Goal: Transaction & Acquisition: Purchase product/service

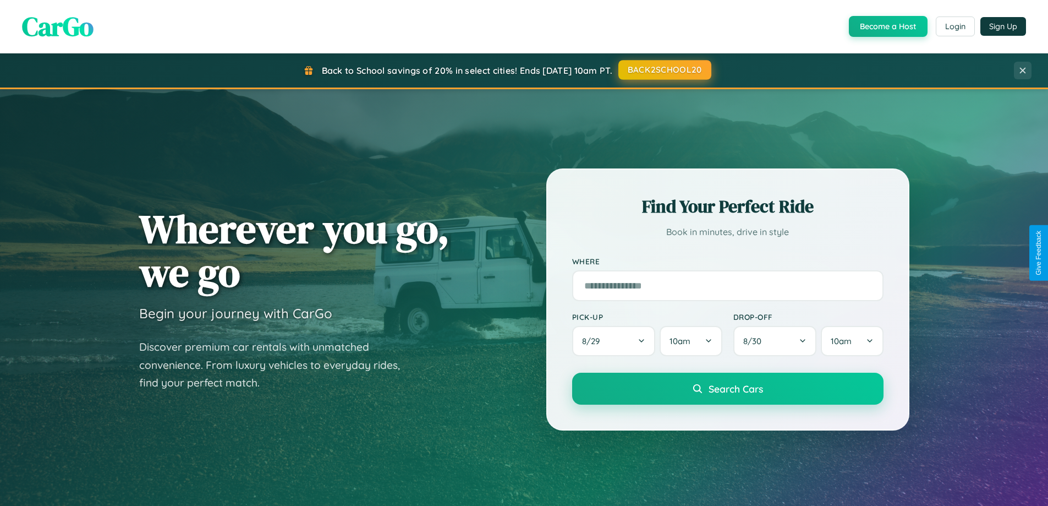
click at [664, 70] on button "BACK2SCHOOL20" at bounding box center [664, 70] width 93 height 20
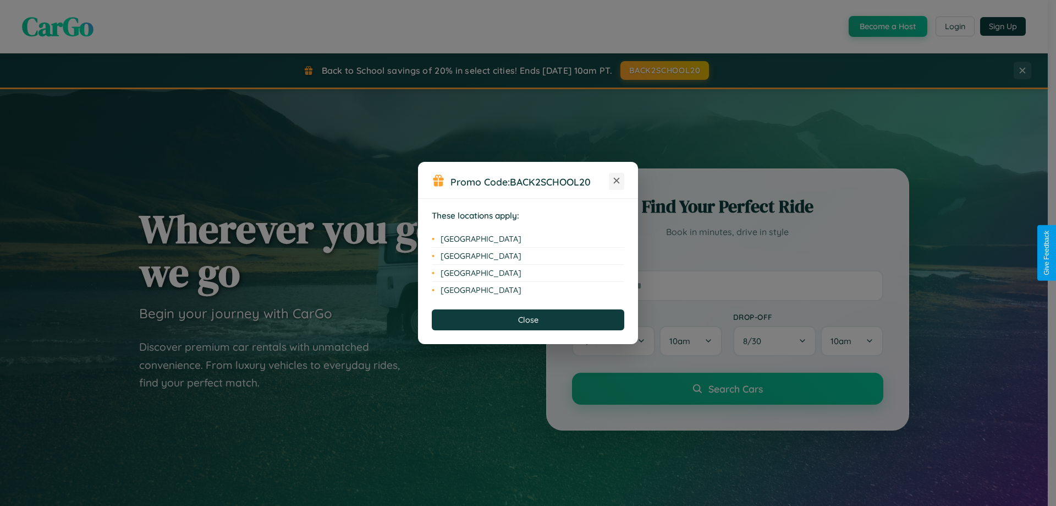
click at [617, 181] on icon at bounding box center [617, 181] width 6 height 6
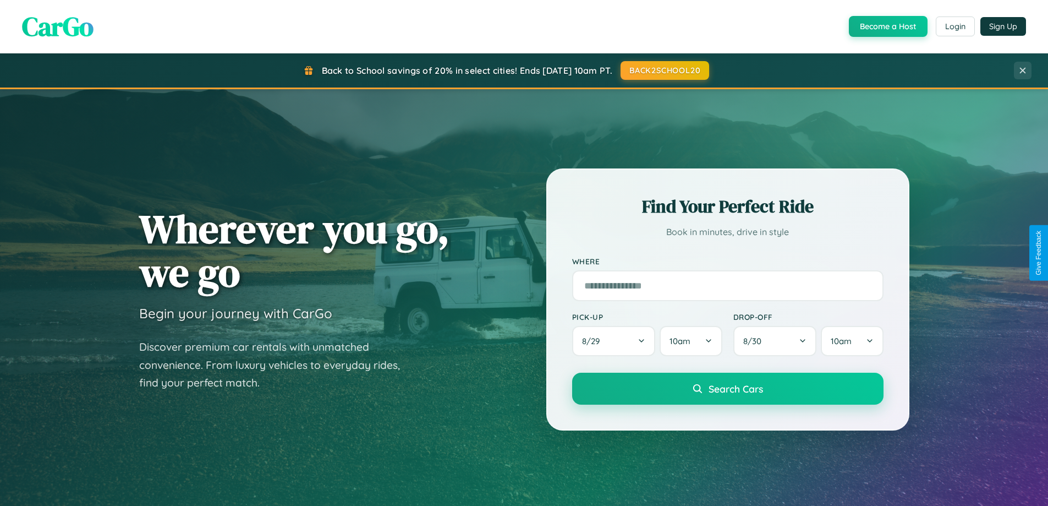
scroll to position [2117, 0]
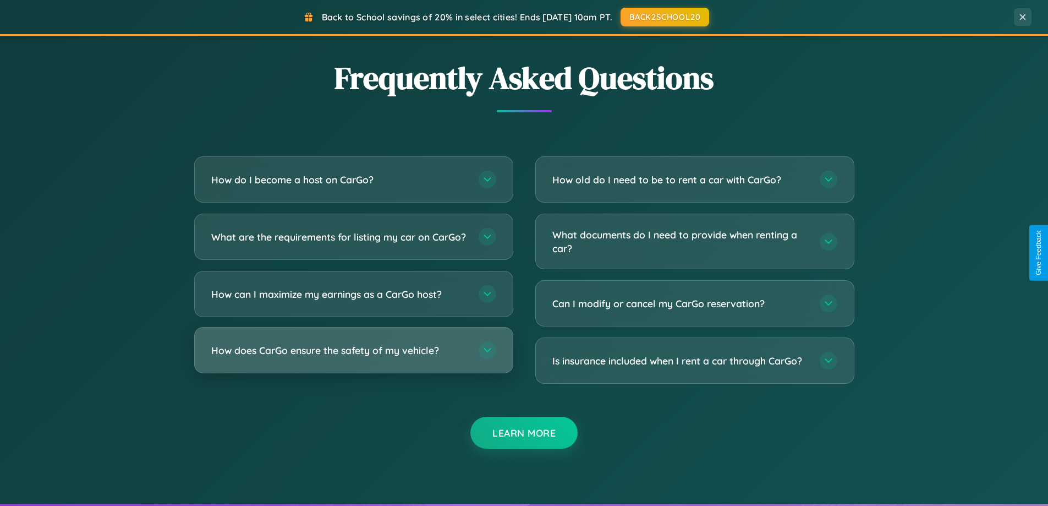
click at [353, 357] on h3 "How does CarGo ensure the safety of my vehicle?" at bounding box center [339, 350] width 256 height 14
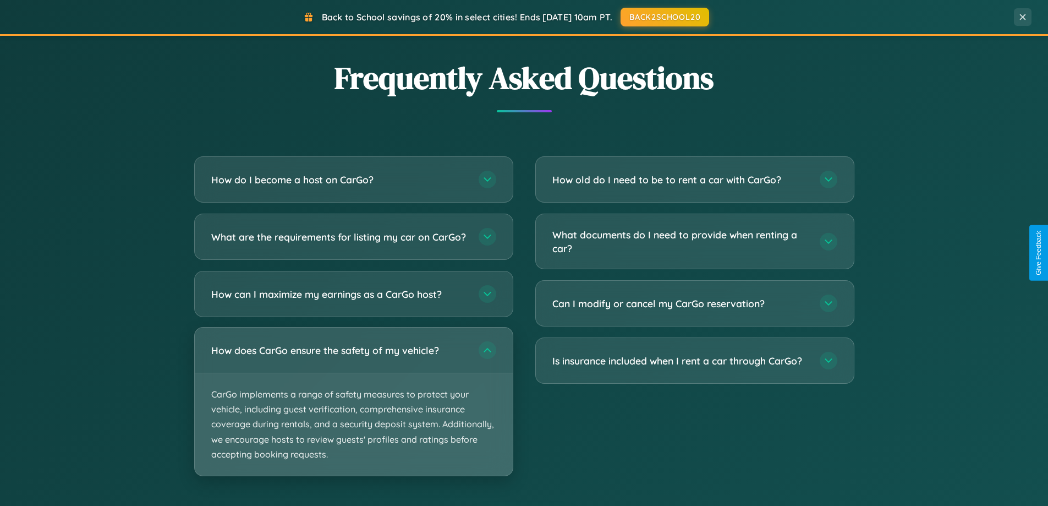
click at [353, 410] on p "CarGo implements a range of safety measures to protect your vehicle, including …" at bounding box center [354, 424] width 318 height 102
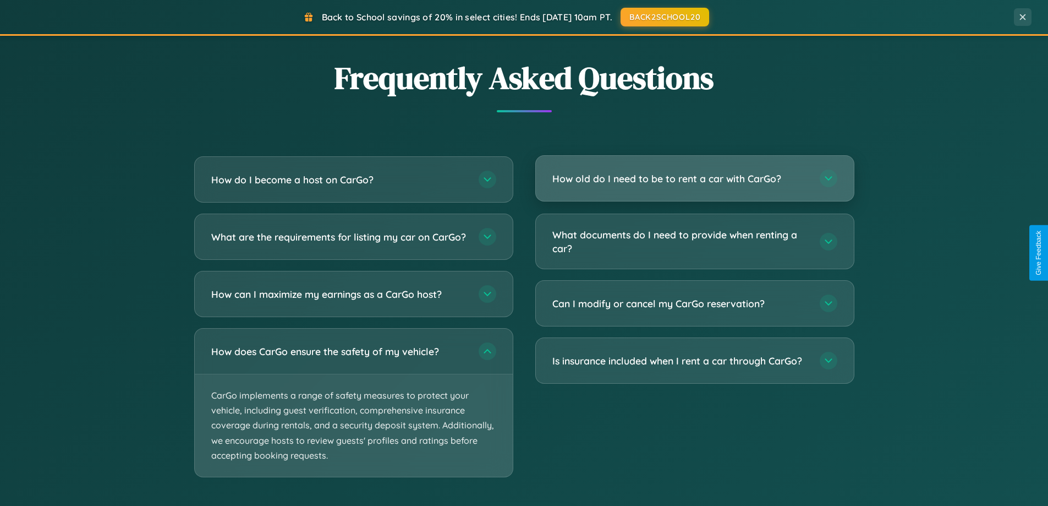
click at [694, 179] on h3 "How old do I need to be to rent a car with CarGo?" at bounding box center [680, 179] width 256 height 14
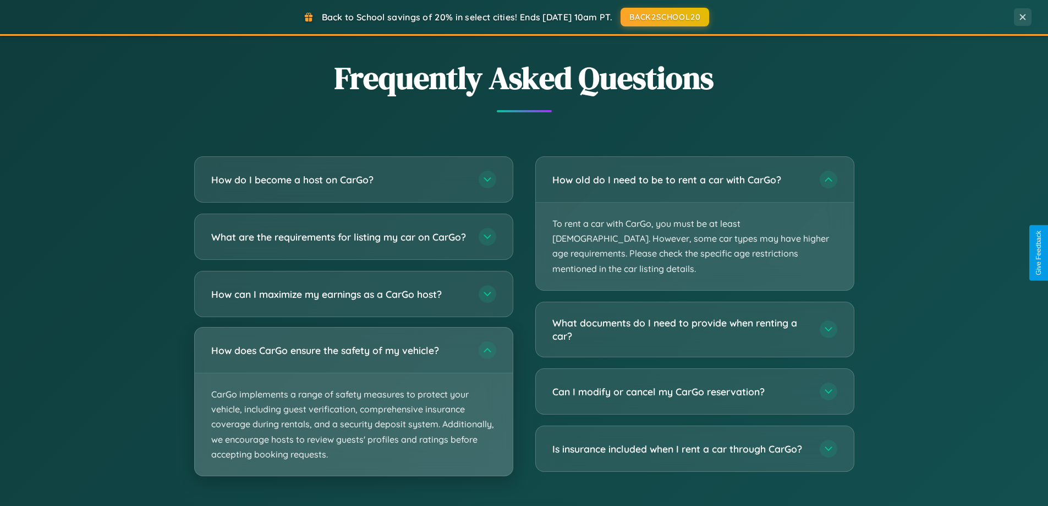
click at [353, 412] on p "CarGo implements a range of safety measures to protect your vehicle, including …" at bounding box center [354, 424] width 318 height 102
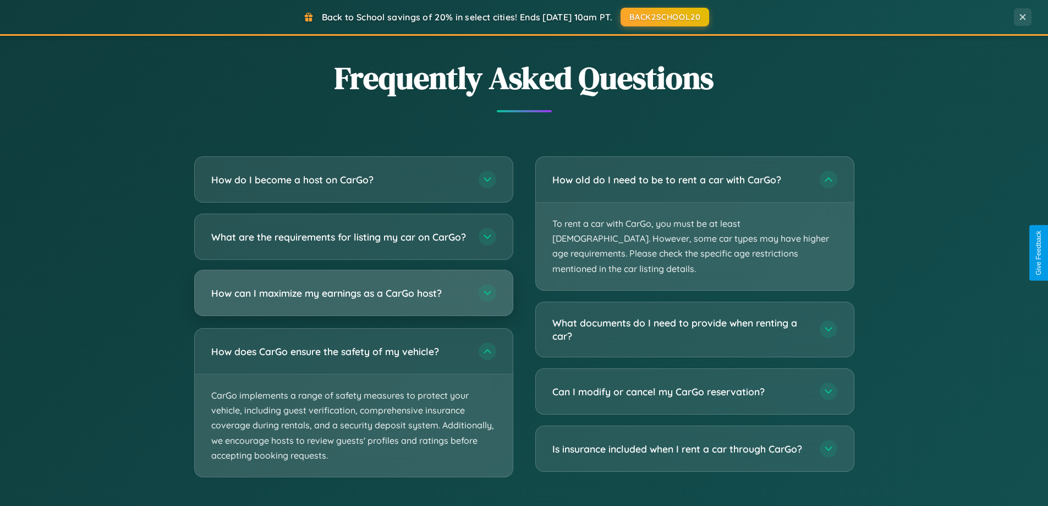
click at [353, 300] on h3 "How can I maximize my earnings as a CarGo host?" at bounding box center [339, 293] width 256 height 14
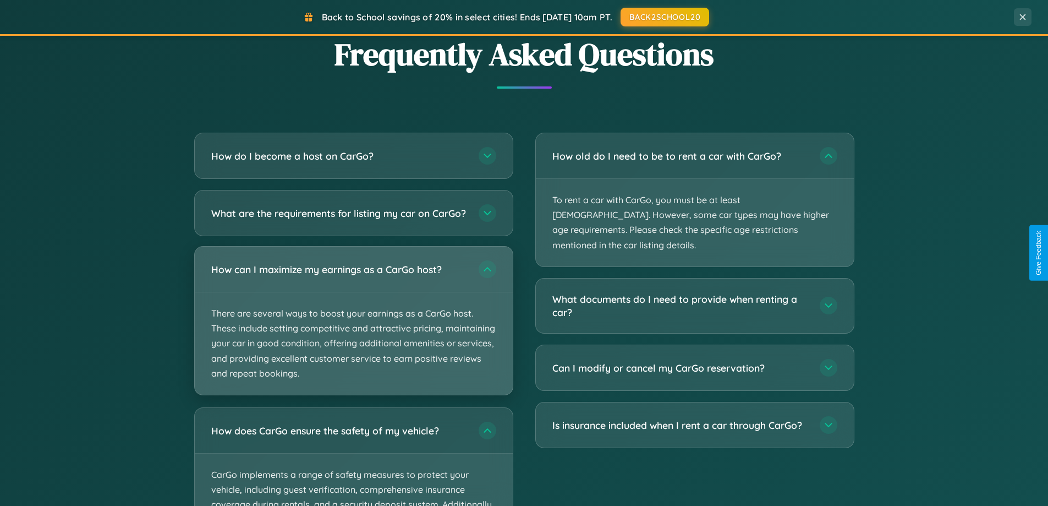
scroll to position [1768, 0]
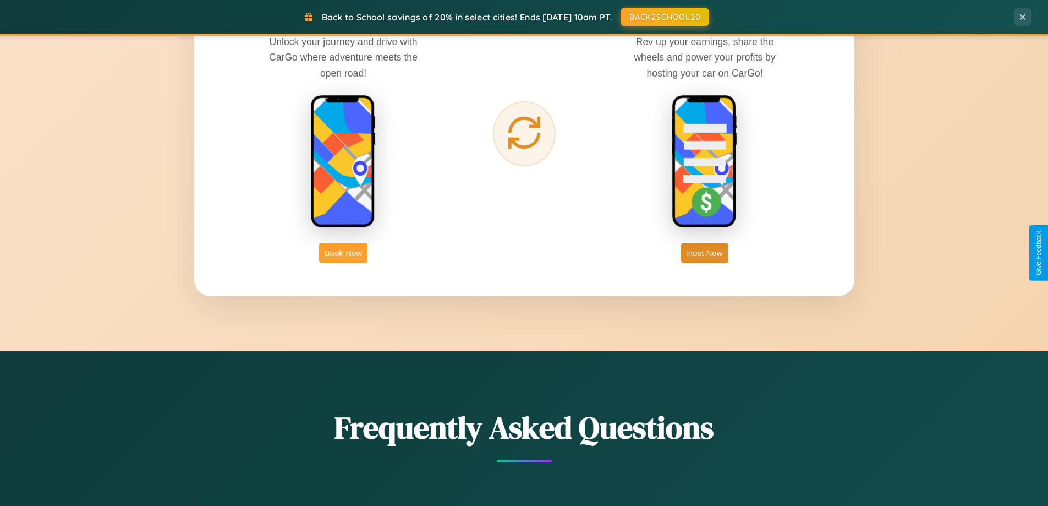
click at [343, 253] on button "Book Now" at bounding box center [343, 253] width 48 height 20
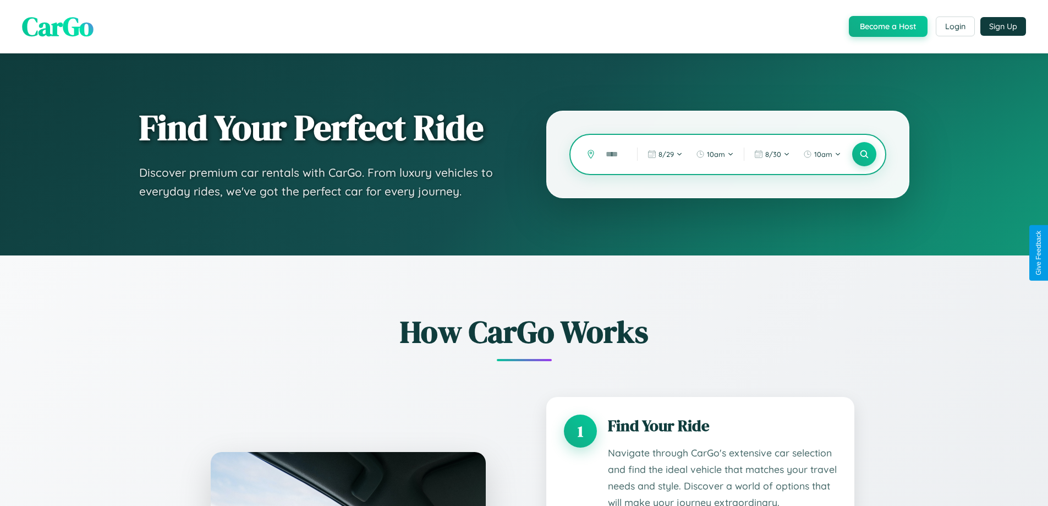
click at [613, 154] on input "text" at bounding box center [613, 154] width 26 height 19
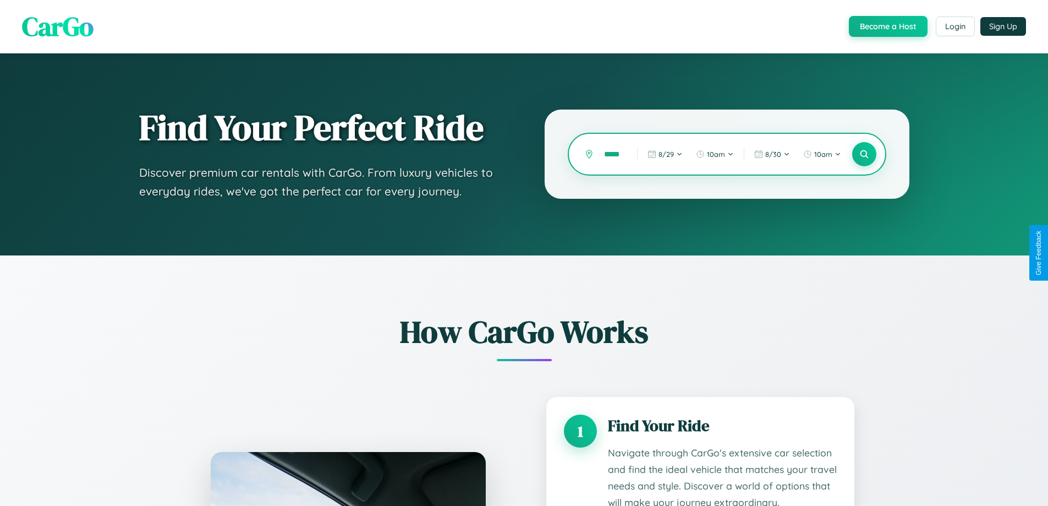
scroll to position [0, 8]
type input "*****"
click at [864, 154] on icon at bounding box center [864, 154] width 10 height 10
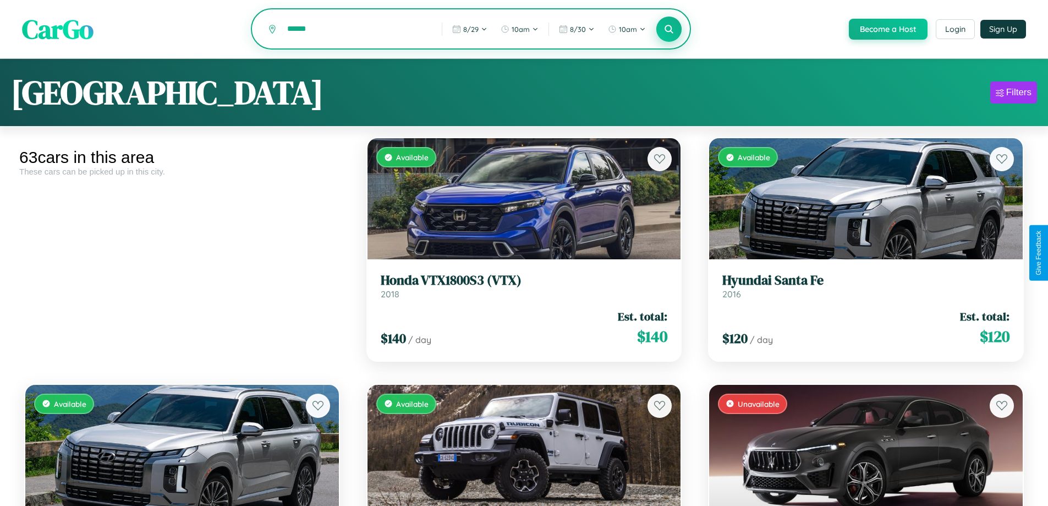
type input "******"
click at [668, 30] on icon at bounding box center [669, 29] width 10 height 10
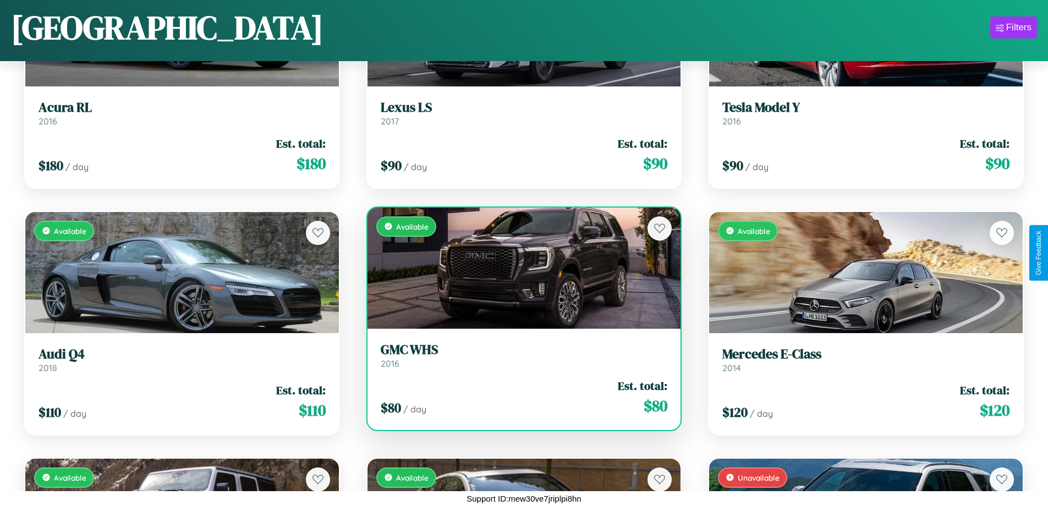
scroll to position [2618, 0]
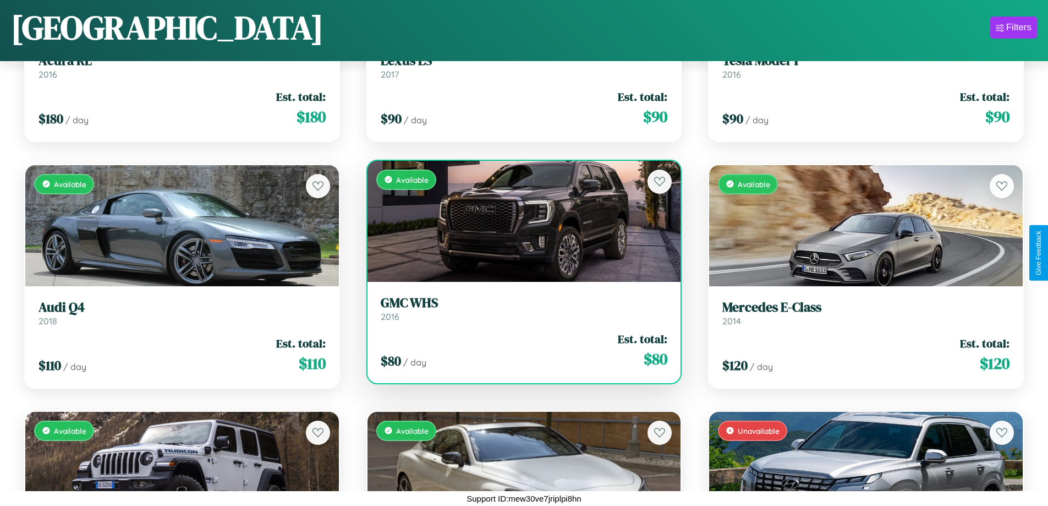
click at [519, 311] on h3 "GMC WHS" at bounding box center [524, 303] width 287 height 16
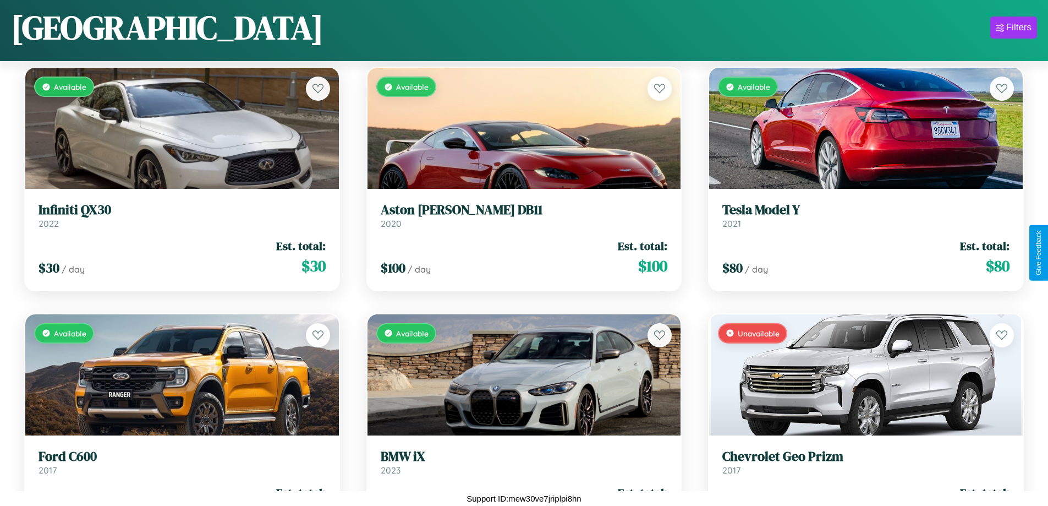
scroll to position [894, 0]
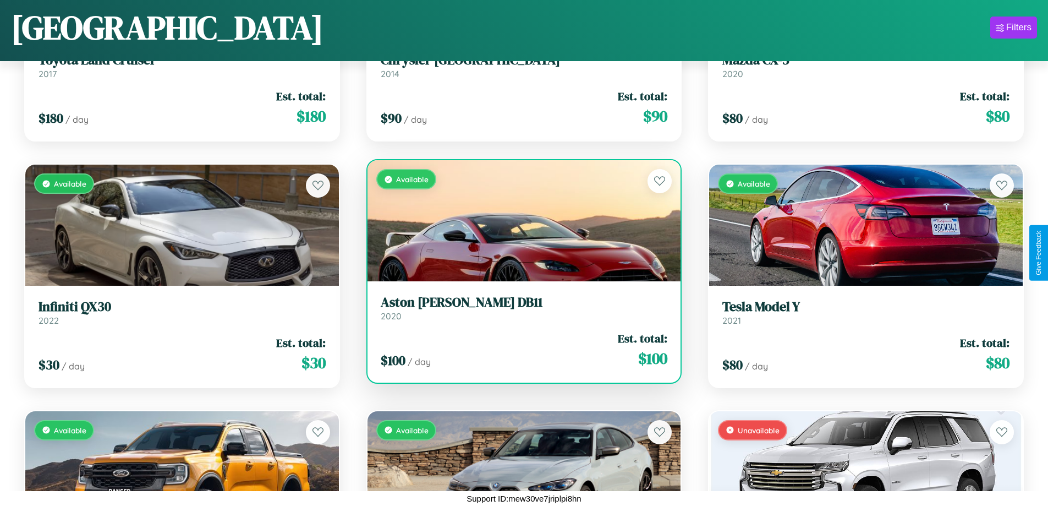
click at [519, 221] on div "Available" at bounding box center [525, 220] width 314 height 121
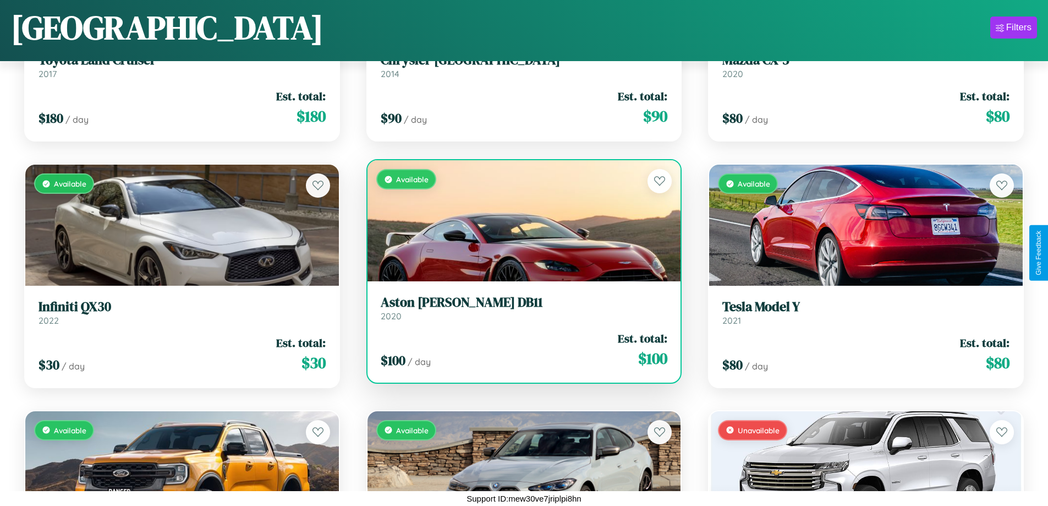
click at [519, 221] on div "Available" at bounding box center [525, 220] width 314 height 121
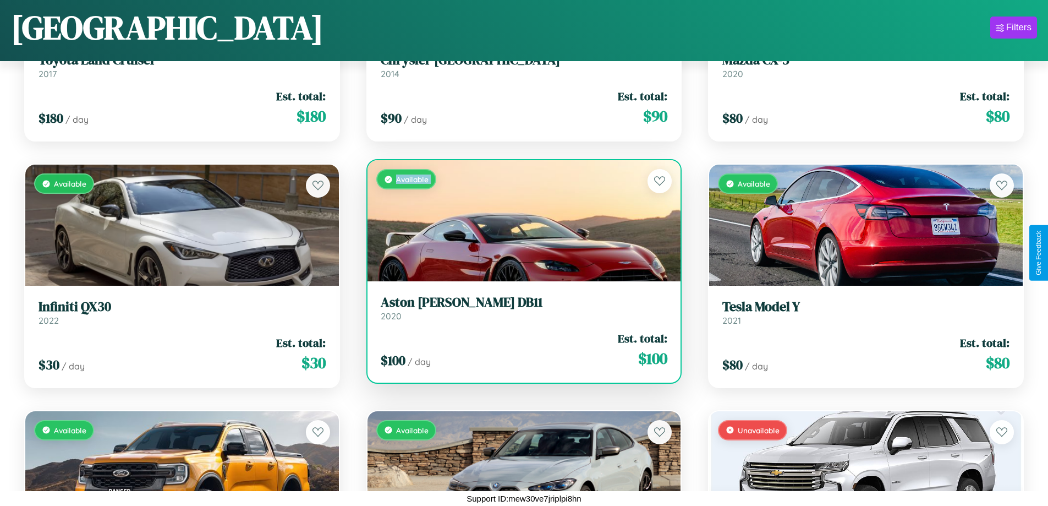
click at [519, 221] on div "Available" at bounding box center [525, 220] width 314 height 121
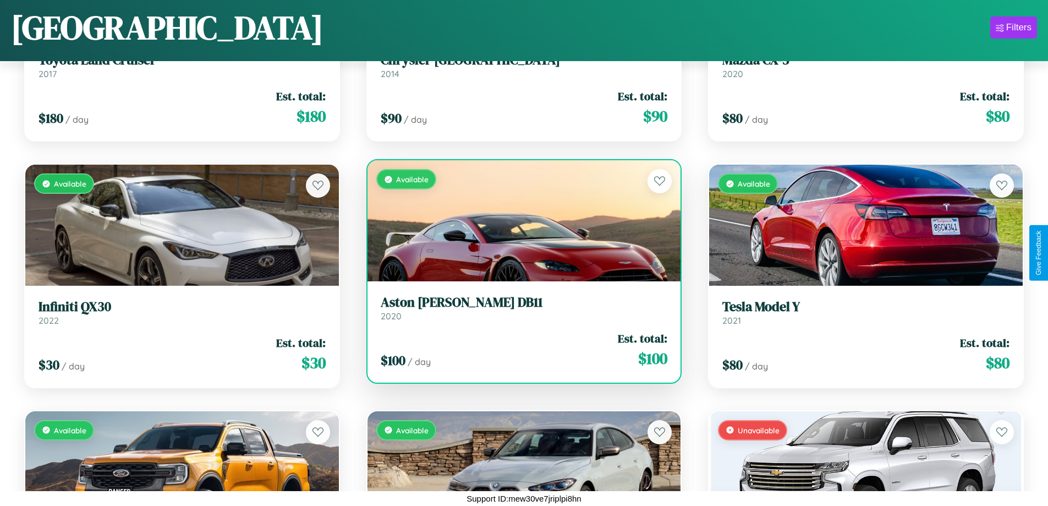
click at [519, 221] on div "Available" at bounding box center [525, 220] width 314 height 121
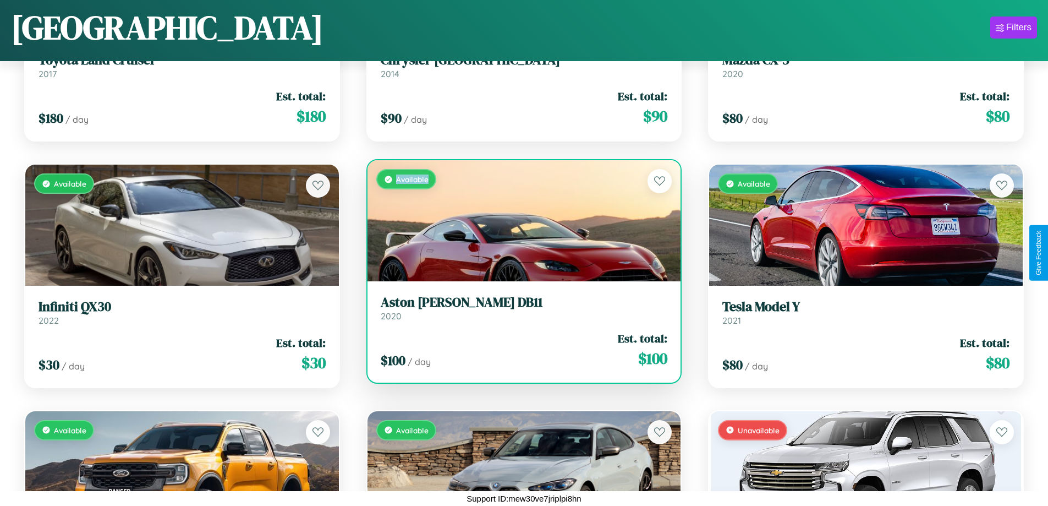
click at [519, 221] on div "Available" at bounding box center [525, 220] width 314 height 121
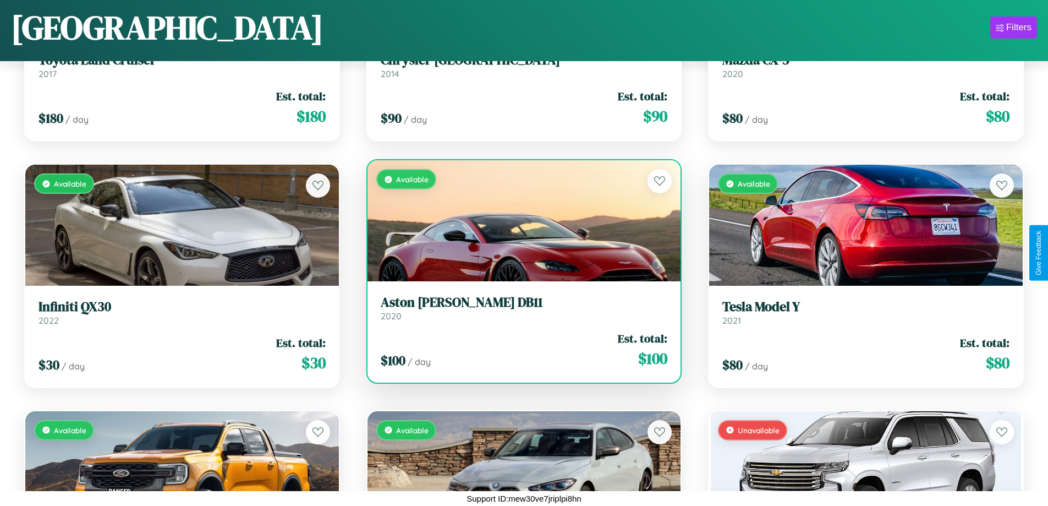
click at [519, 308] on h3 "Aston Martin DB11" at bounding box center [524, 302] width 287 height 16
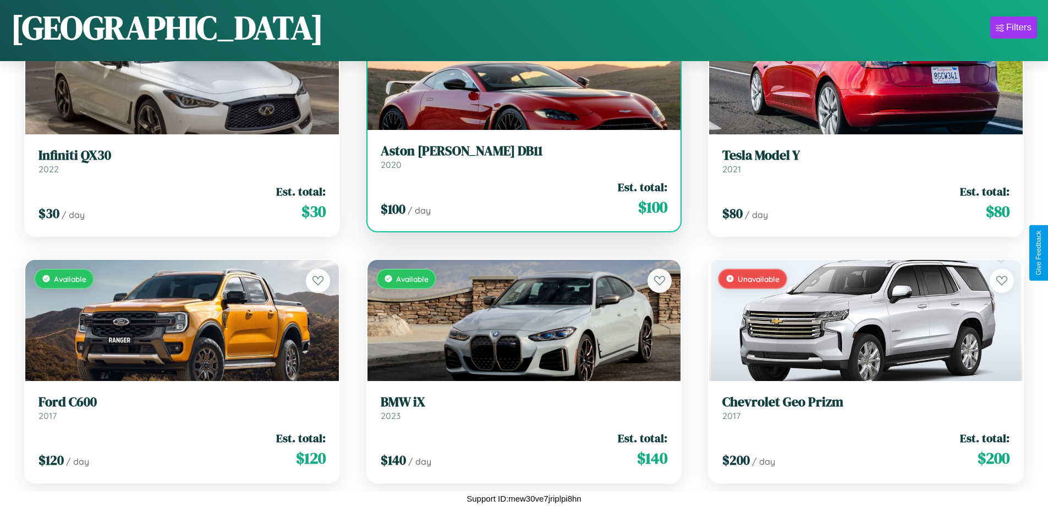
scroll to position [1140, 0]
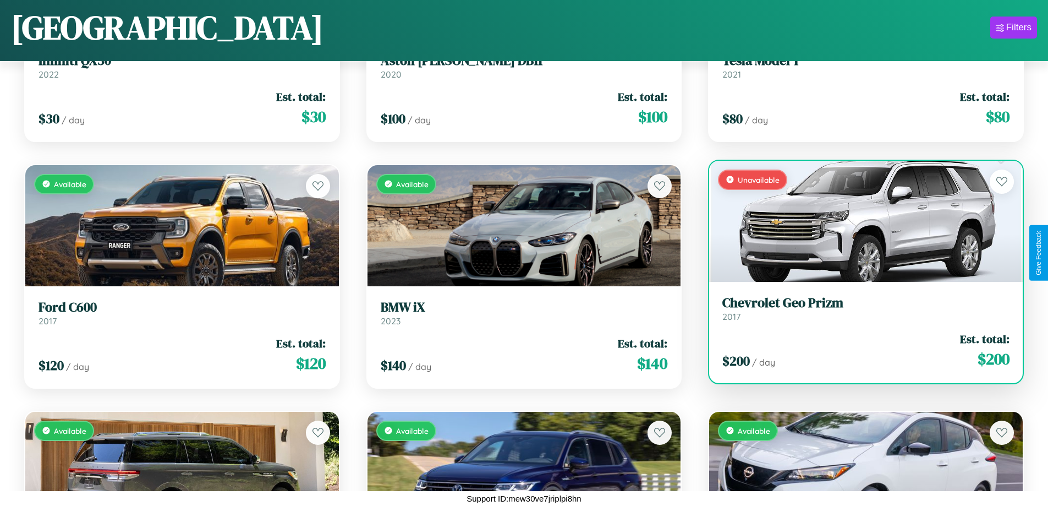
click at [859, 221] on div "Unavailable" at bounding box center [866, 221] width 314 height 121
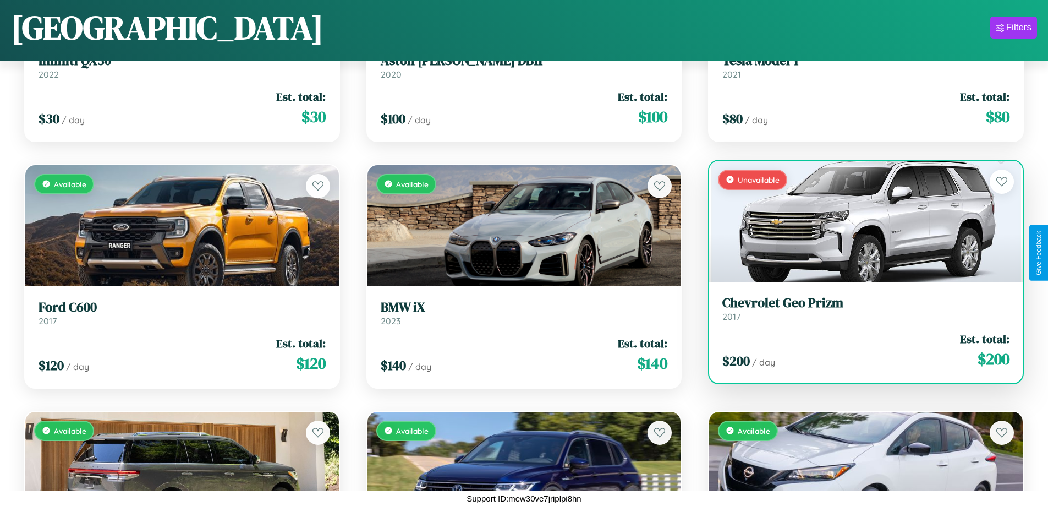
click at [859, 221] on div "Unavailable" at bounding box center [866, 221] width 314 height 121
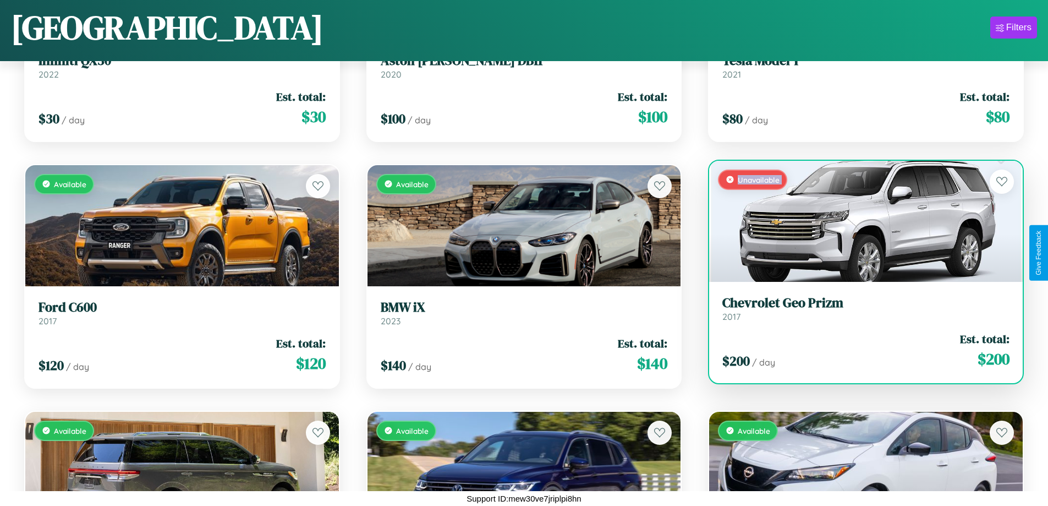
click at [859, 221] on div "Unavailable" at bounding box center [866, 221] width 314 height 121
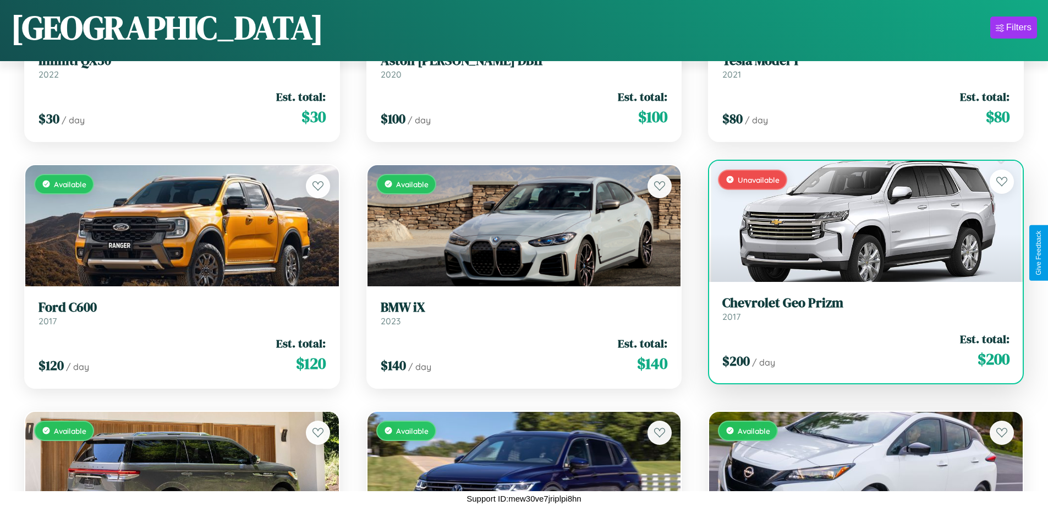
click at [859, 221] on div "Unavailable" at bounding box center [866, 221] width 314 height 121
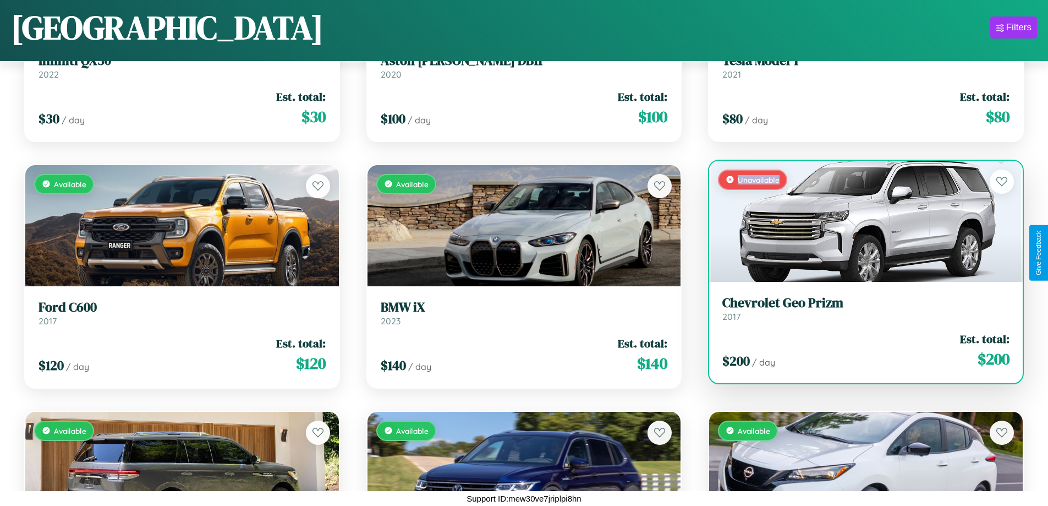
click at [859, 221] on div "Unavailable" at bounding box center [866, 221] width 314 height 121
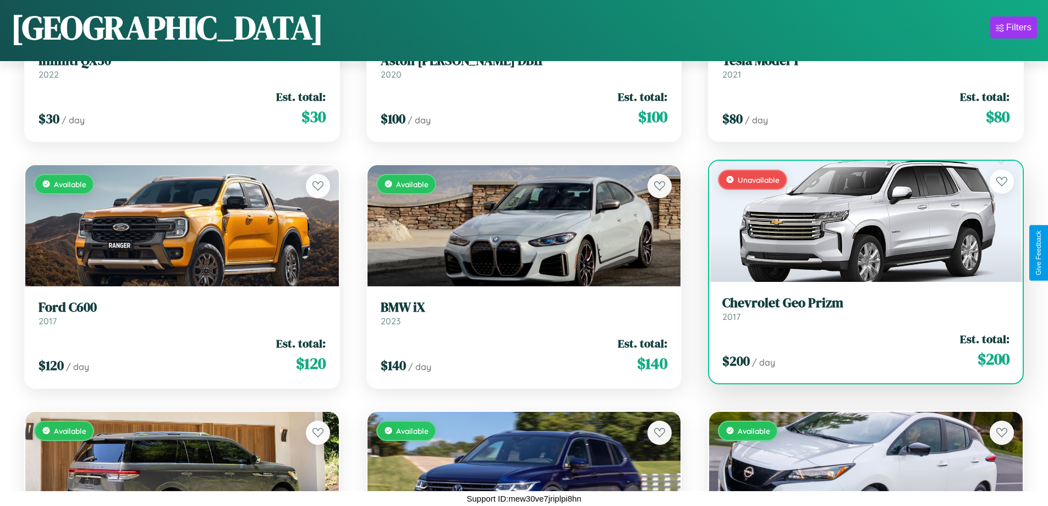
click at [859, 308] on h3 "Chevrolet Geo Prizm" at bounding box center [865, 303] width 287 height 16
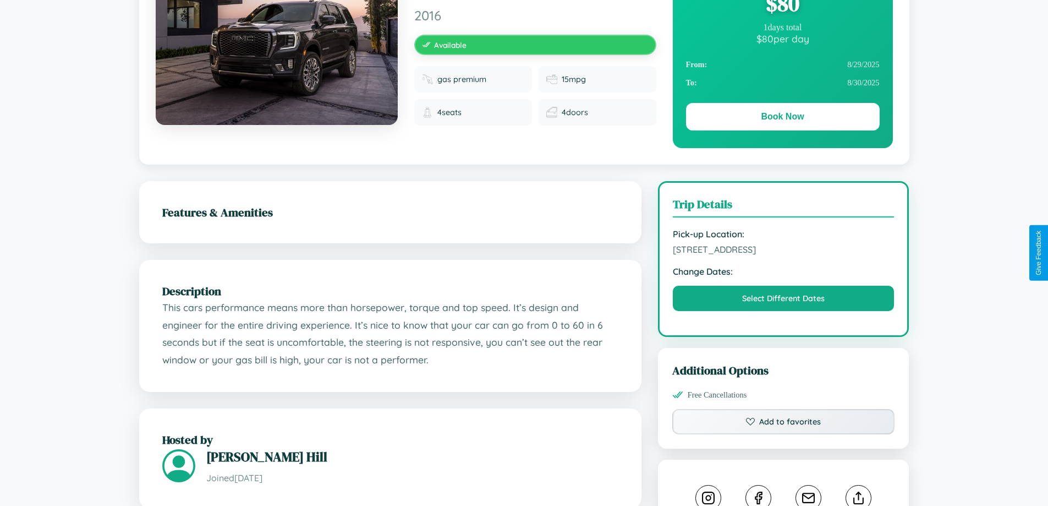
scroll to position [113, 0]
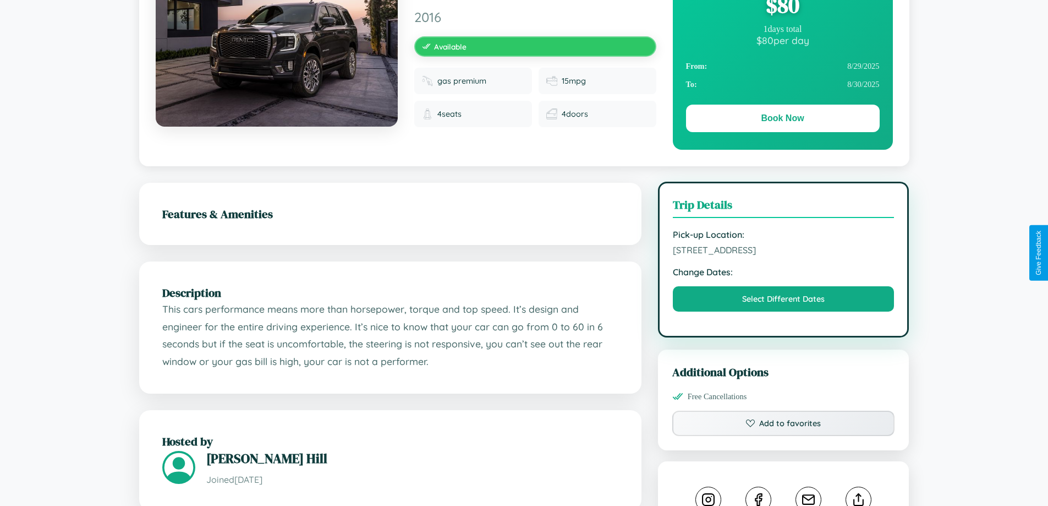
click at [783, 251] on span "9822 Spring Street Madrid 25832 Spain" at bounding box center [784, 249] width 222 height 11
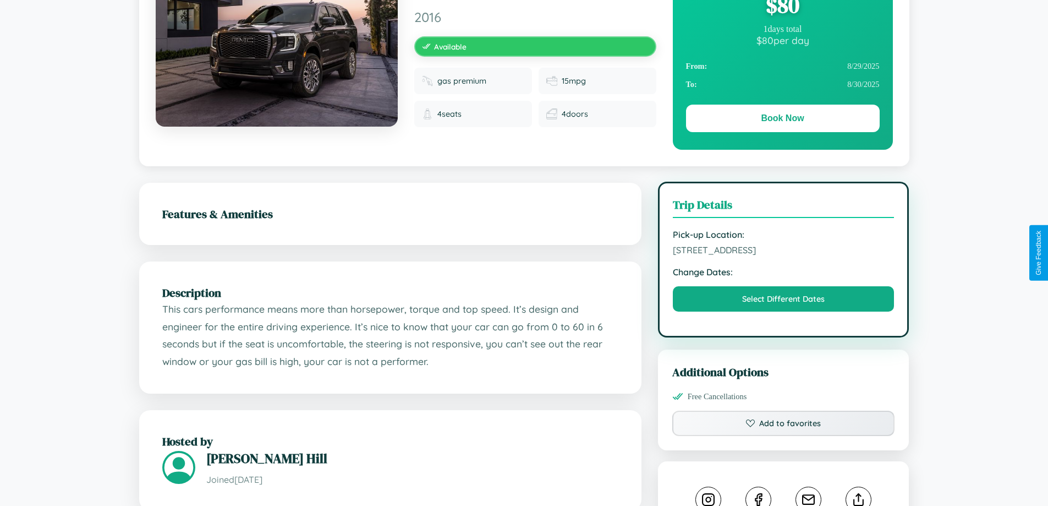
click at [783, 251] on span "9822 Spring Street Madrid 25832 Spain" at bounding box center [784, 249] width 222 height 11
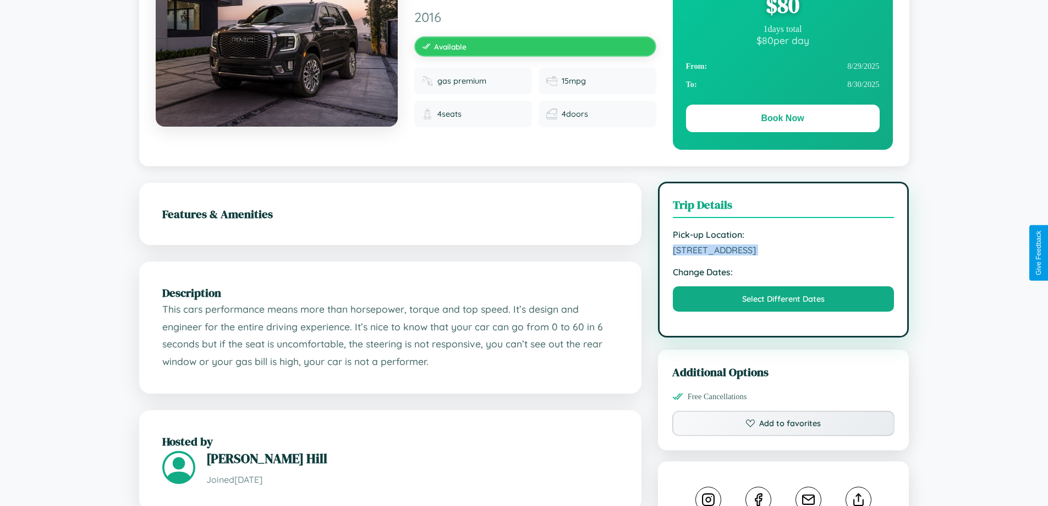
click at [783, 251] on span "9822 Spring Street Madrid 25832 Spain" at bounding box center [784, 249] width 222 height 11
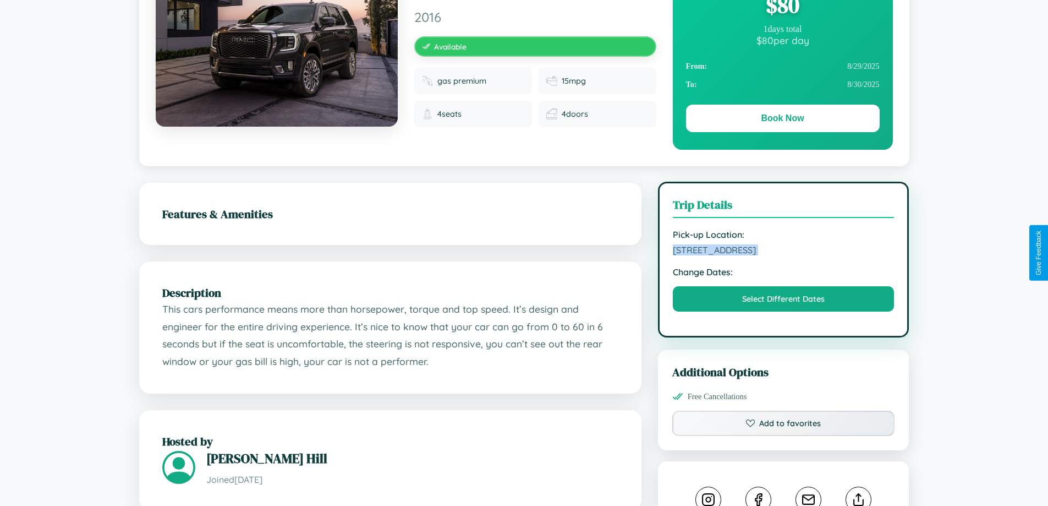
click at [783, 251] on span "9822 Spring Street Madrid 25832 Spain" at bounding box center [784, 249] width 222 height 11
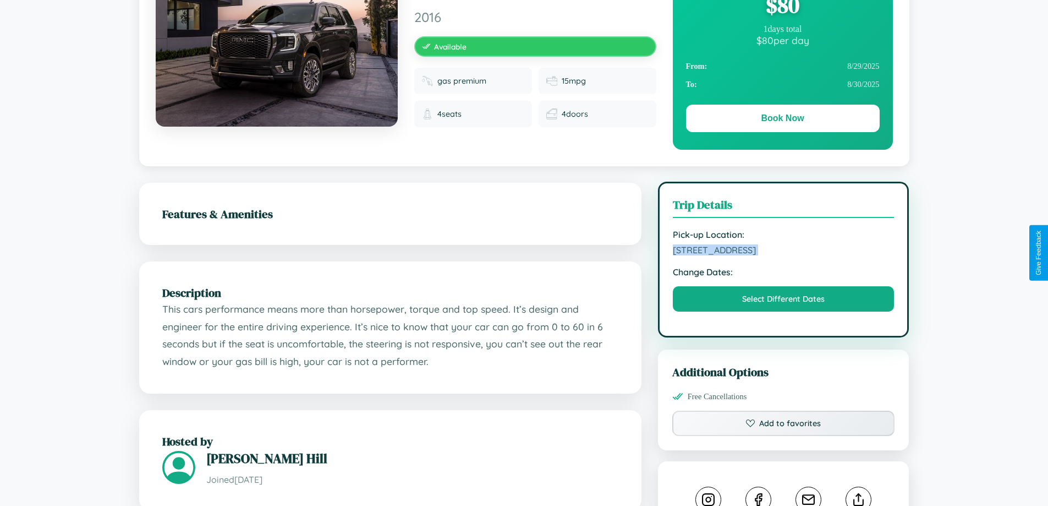
click at [783, 251] on span "9822 Spring Street Madrid 25832 Spain" at bounding box center [784, 249] width 222 height 11
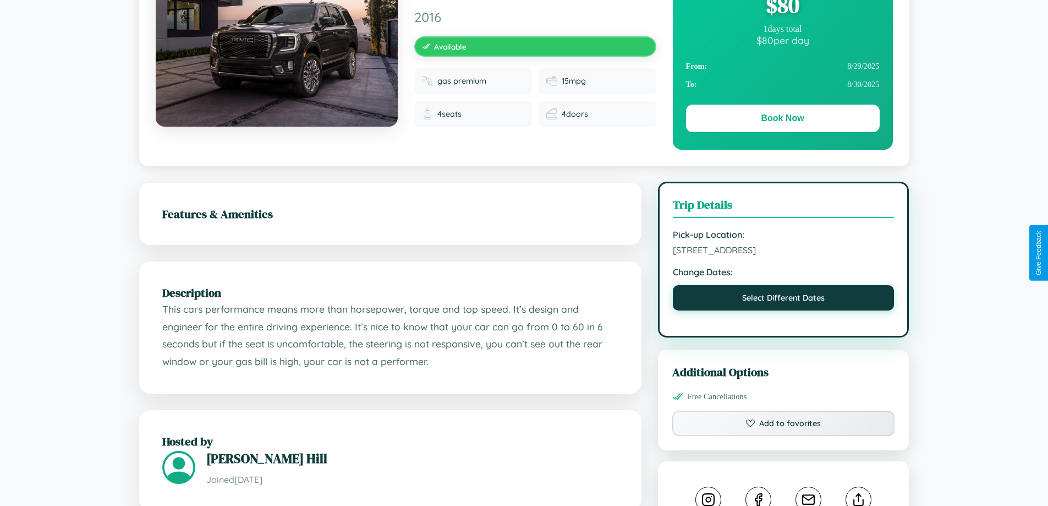
click at [783, 299] on button "Select Different Dates" at bounding box center [784, 297] width 222 height 25
select select "*"
select select "****"
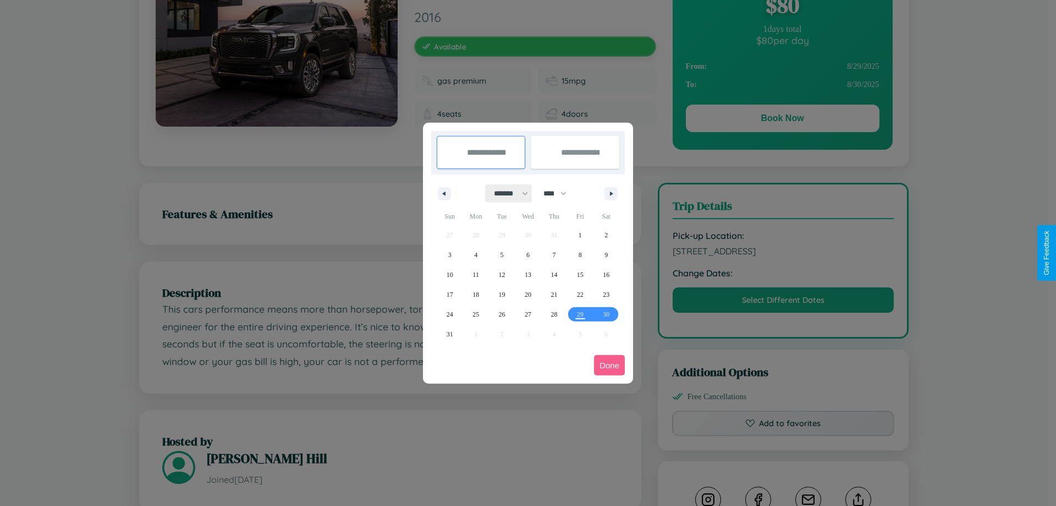
drag, startPoint x: 506, startPoint y: 193, endPoint x: 528, endPoint y: 221, distance: 35.2
click at [506, 193] on select "******* ******** ***** ***** *** **** **** ****** ********* ******* ******** **…" at bounding box center [509, 193] width 47 height 18
select select "*"
click at [560, 193] on select "**** **** **** **** **** **** **** **** **** **** **** **** **** **** **** ****…" at bounding box center [554, 193] width 33 height 18
select select "****"
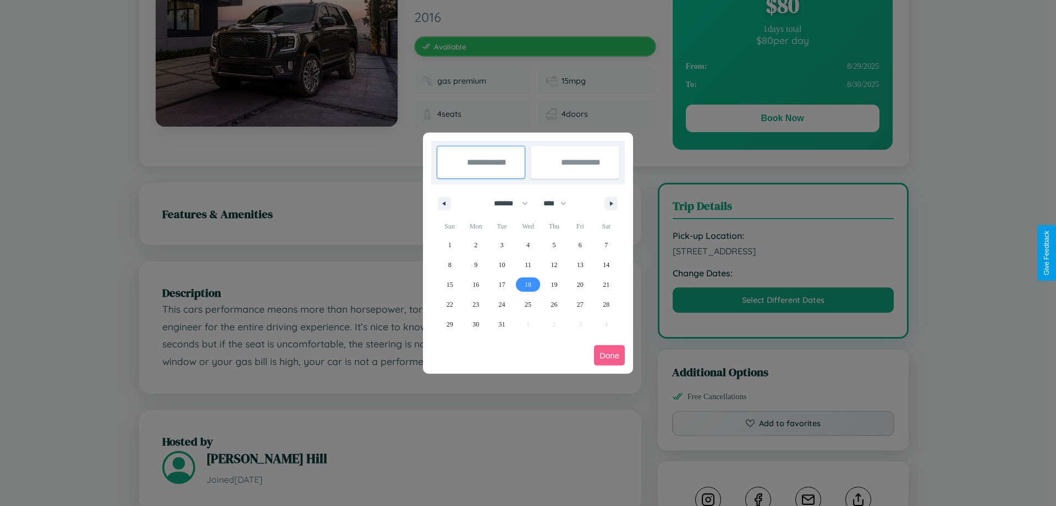
click at [528, 284] on span "18" at bounding box center [528, 285] width 7 height 20
type input "**********"
click at [580, 284] on span "20" at bounding box center [580, 285] width 7 height 20
type input "**********"
click at [610, 355] on button "Done" at bounding box center [609, 355] width 31 height 20
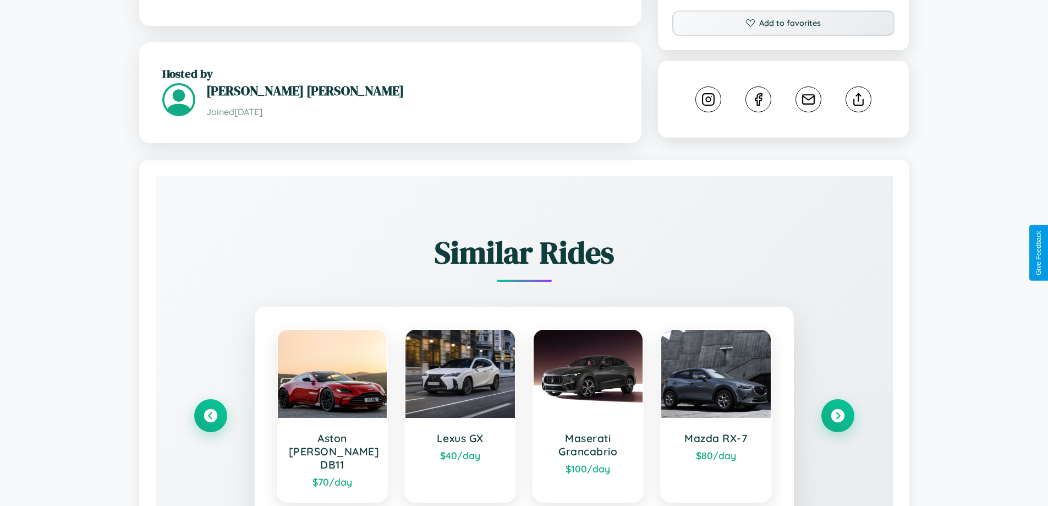
scroll to position [618, 0]
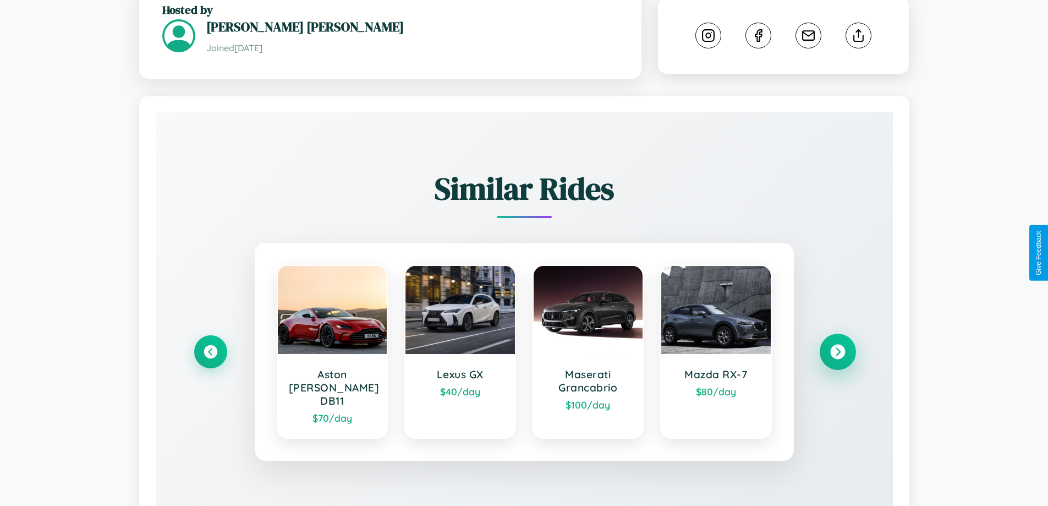
click at [837, 344] on icon at bounding box center [837, 351] width 15 height 15
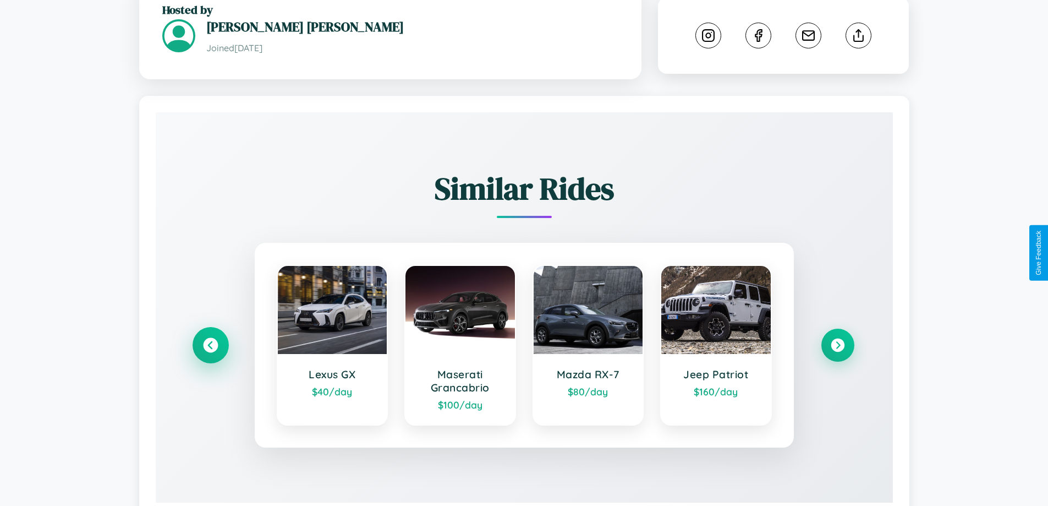
click at [210, 338] on icon at bounding box center [210, 345] width 15 height 15
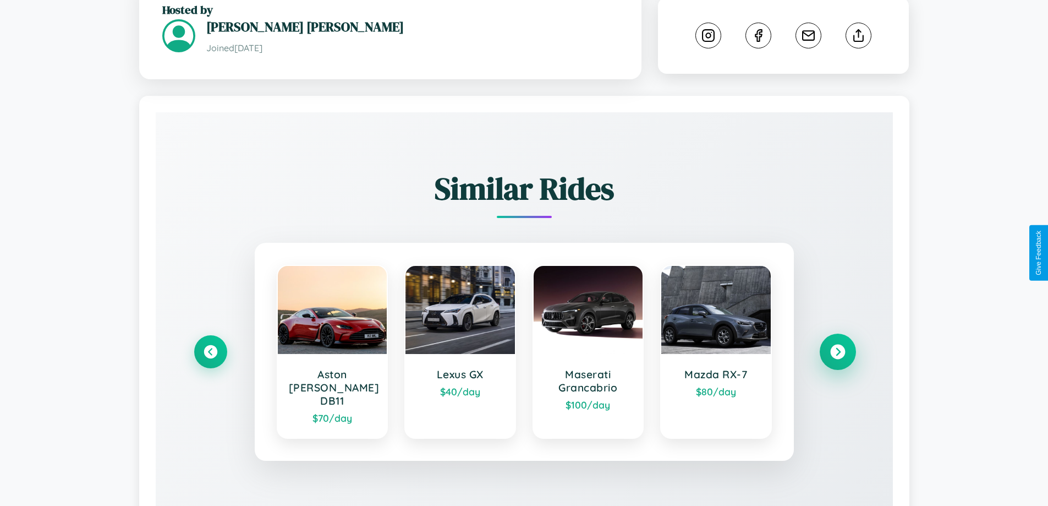
click at [837, 344] on icon at bounding box center [837, 351] width 15 height 15
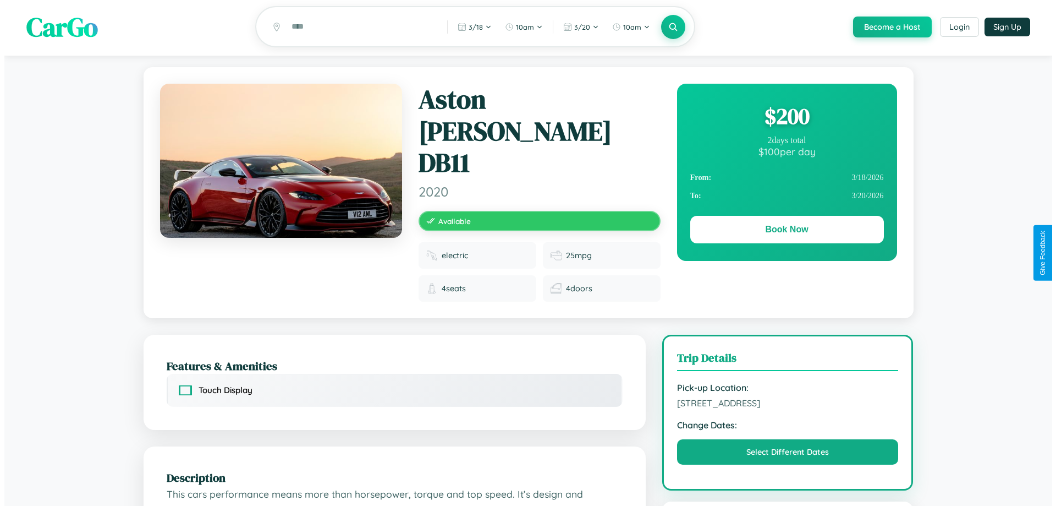
scroll to position [0, 0]
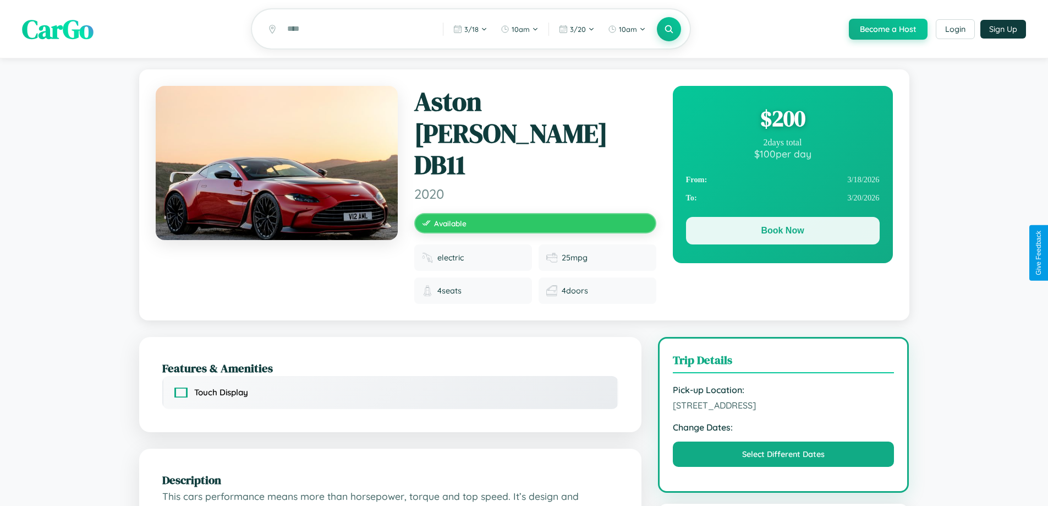
click at [782, 232] on button "Book Now" at bounding box center [783, 231] width 194 height 28
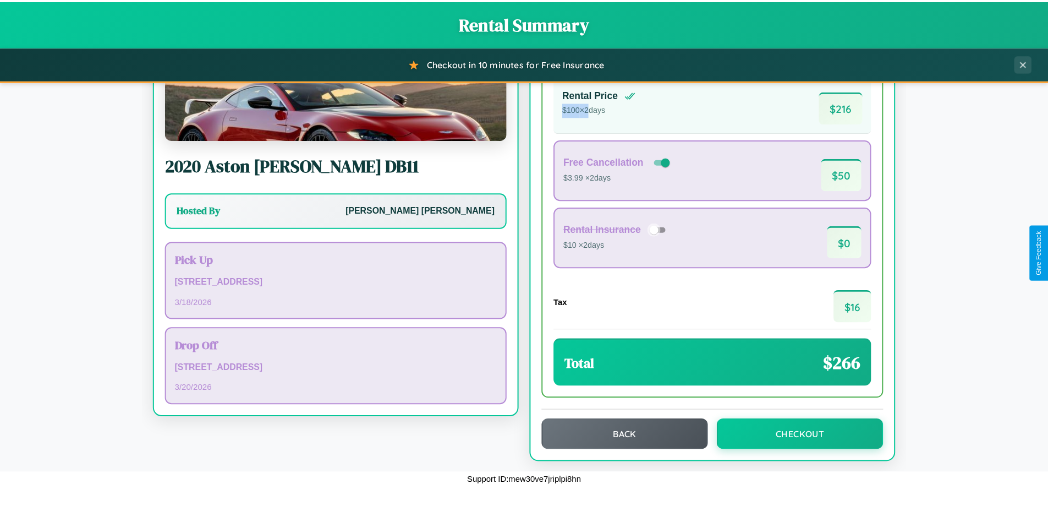
scroll to position [75, 0]
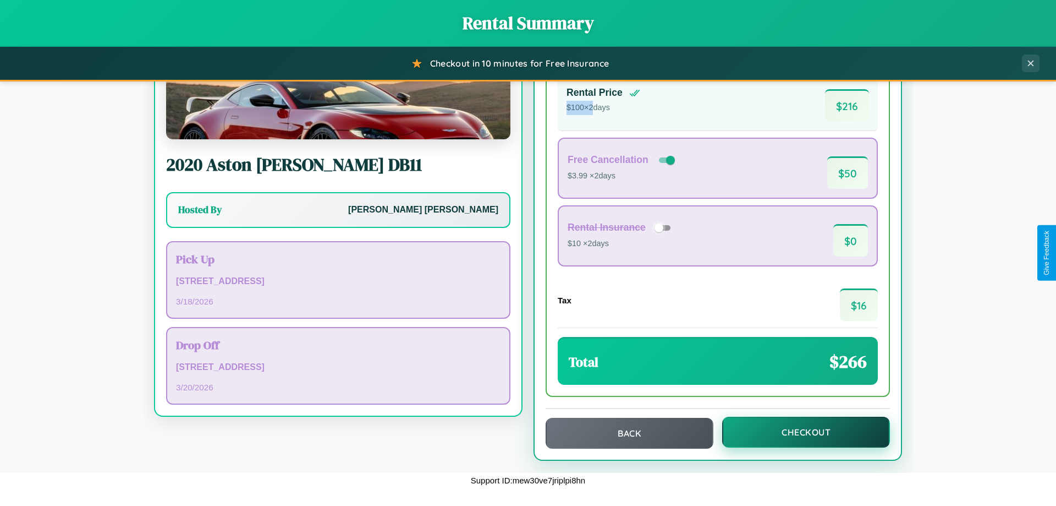
click at [799, 432] on button "Checkout" at bounding box center [806, 431] width 168 height 31
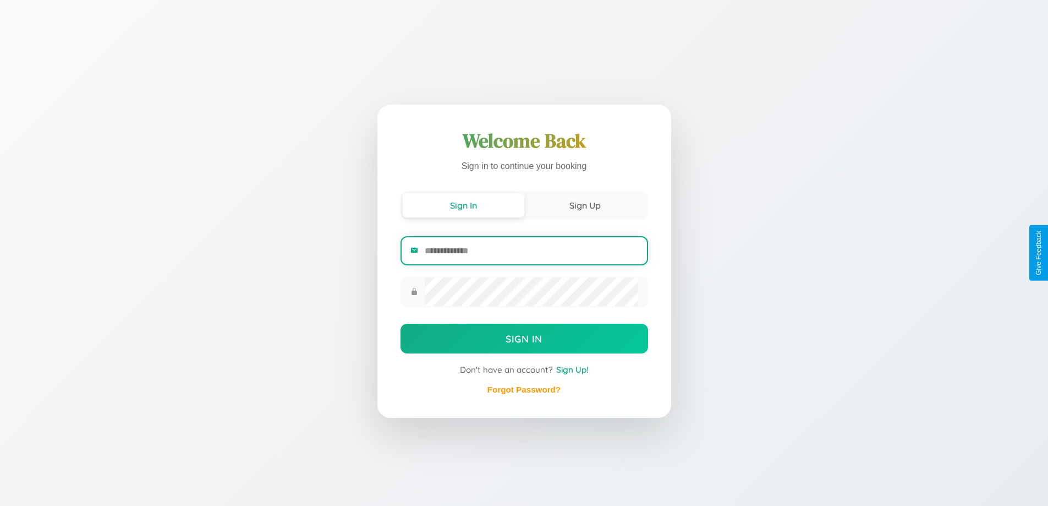
click at [531, 253] on input "email" at bounding box center [531, 250] width 213 height 27
type input "**********"
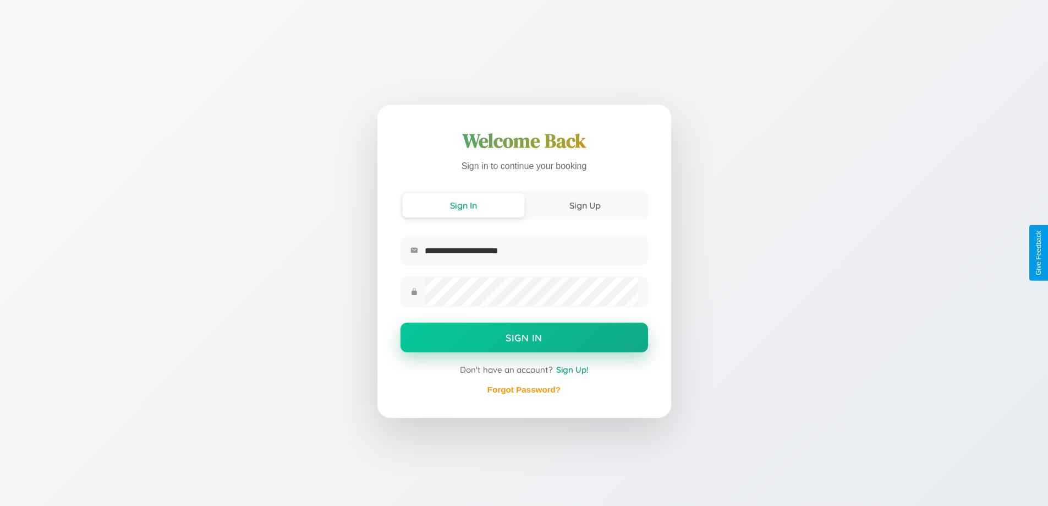
click at [524, 338] on button "Sign In" at bounding box center [525, 337] width 248 height 30
